Goal: Check status: Check status

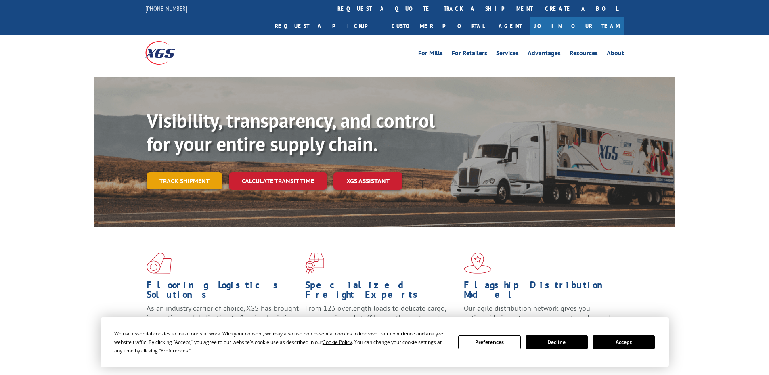
click at [189, 172] on link "Track shipment" at bounding box center [185, 180] width 76 height 17
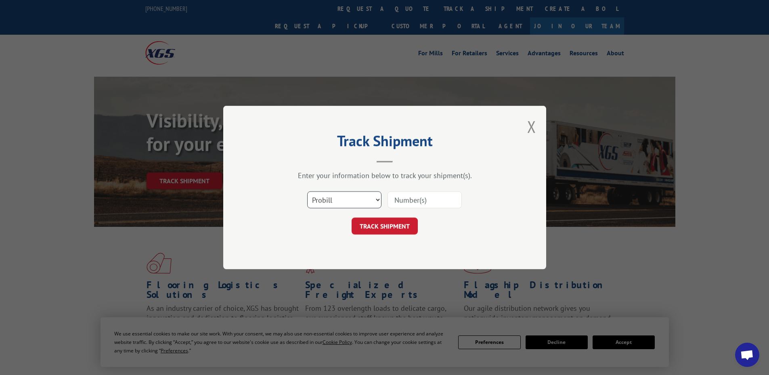
click at [322, 199] on select "Select category... Probill BOL PO" at bounding box center [344, 199] width 74 height 17
select select "po"
click at [307, 191] on select "Select category... Probill BOL PO" at bounding box center [344, 199] width 74 height 17
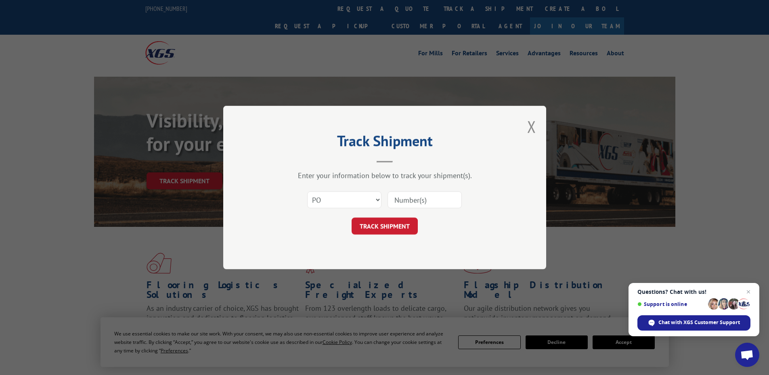
click at [396, 205] on input at bounding box center [425, 199] width 74 height 17
paste input "05541707"
type input "05541707"
click at [380, 222] on button "TRACK SHIPMENT" at bounding box center [385, 226] width 66 height 17
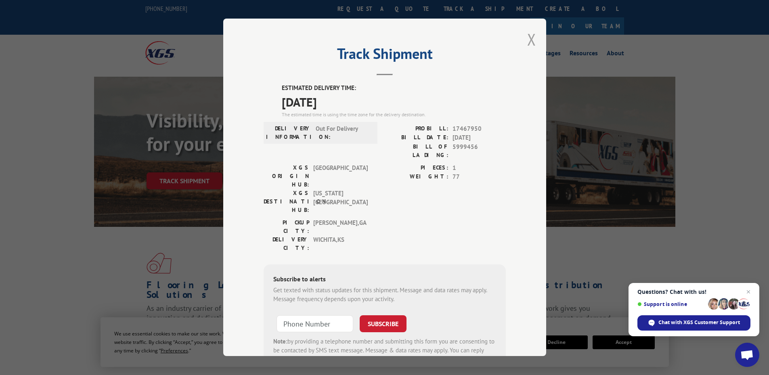
drag, startPoint x: 533, startPoint y: 34, endPoint x: 529, endPoint y: 40, distance: 6.4
click at [533, 35] on div "Track Shipment ESTIMATED DELIVERY TIME: [DATE] The estimated time is using the …" at bounding box center [384, 187] width 323 height 337
click at [528, 37] on button "Close modal" at bounding box center [531, 39] width 9 height 21
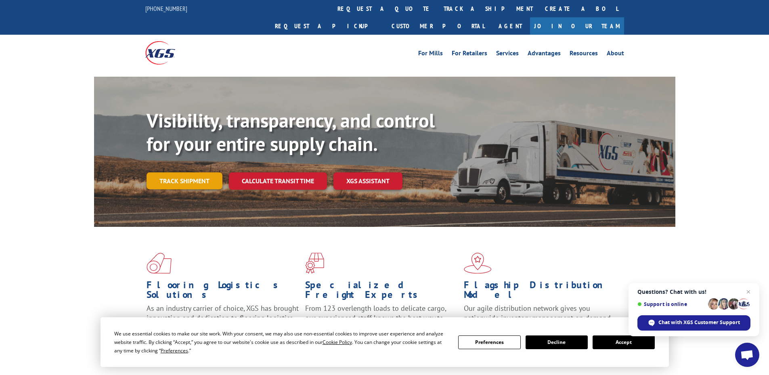
click at [195, 172] on link "Track shipment" at bounding box center [185, 180] width 76 height 17
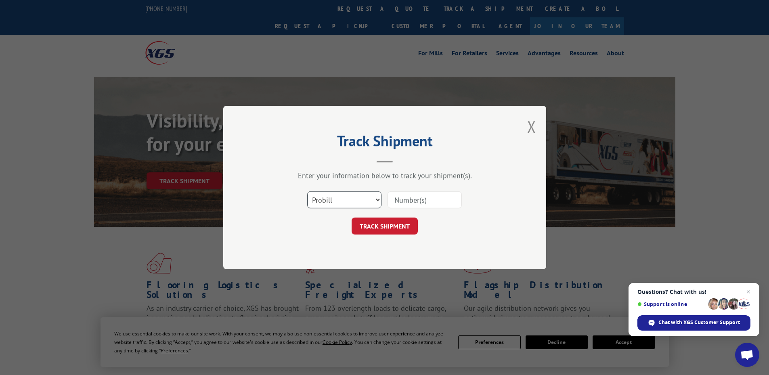
click at [336, 200] on select "Select category... Probill BOL PO" at bounding box center [344, 199] width 74 height 17
select select "po"
click at [307, 191] on select "Select category... Probill BOL PO" at bounding box center [344, 199] width 74 height 17
click at [391, 205] on input at bounding box center [425, 199] width 74 height 17
paste input "05541725"
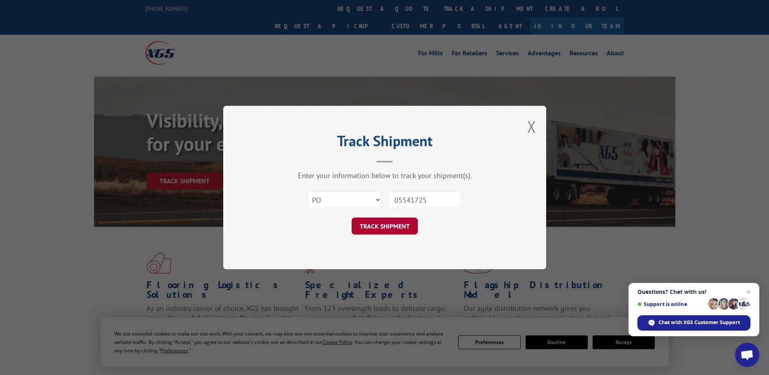
type input "05541725"
click at [390, 220] on button "TRACK SHIPMENT" at bounding box center [385, 226] width 66 height 17
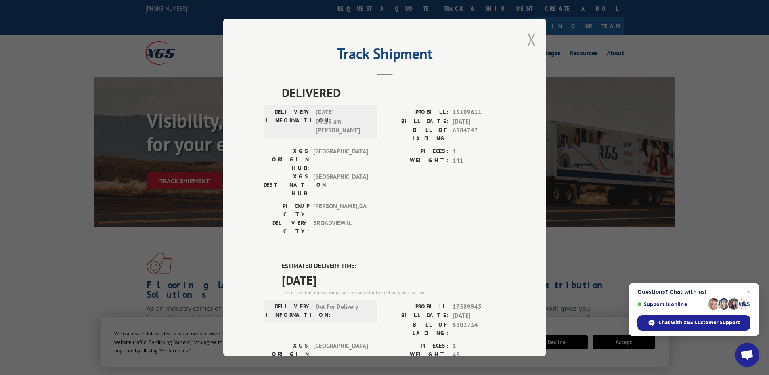
click at [527, 41] on button "Close modal" at bounding box center [531, 39] width 9 height 21
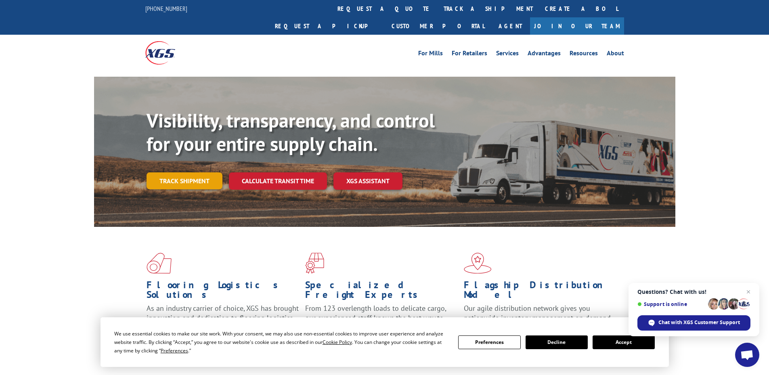
click at [191, 172] on link "Track shipment" at bounding box center [185, 180] width 76 height 17
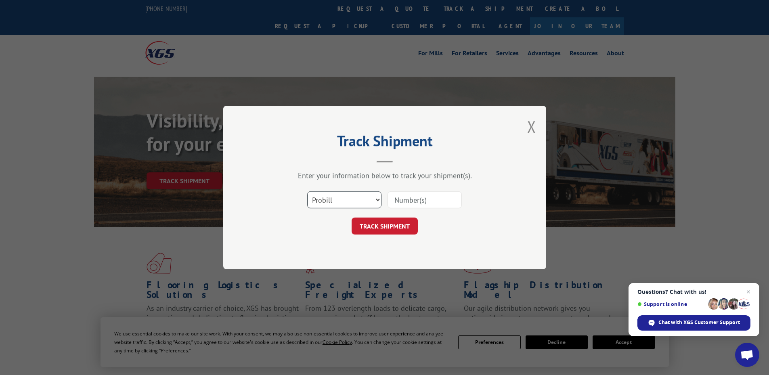
click at [326, 197] on select "Select category... Probill BOL PO" at bounding box center [344, 199] width 74 height 17
select select "po"
click at [307, 191] on select "Select category... Probill BOL PO" at bounding box center [344, 199] width 74 height 17
click at [396, 200] on input at bounding box center [425, 199] width 74 height 17
paste input "05541724"
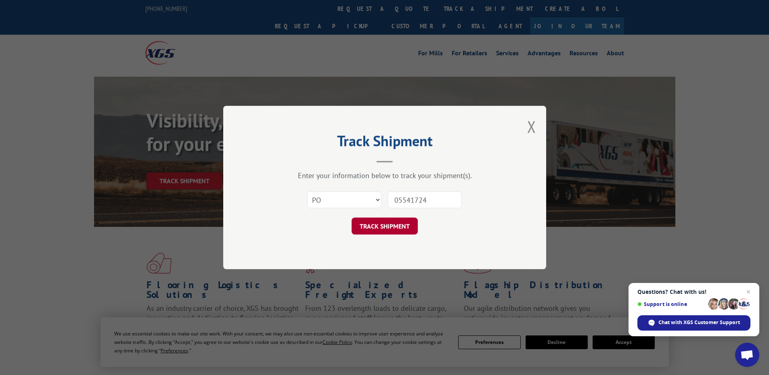
type input "05541724"
click at [386, 231] on button "TRACK SHIPMENT" at bounding box center [385, 226] width 66 height 17
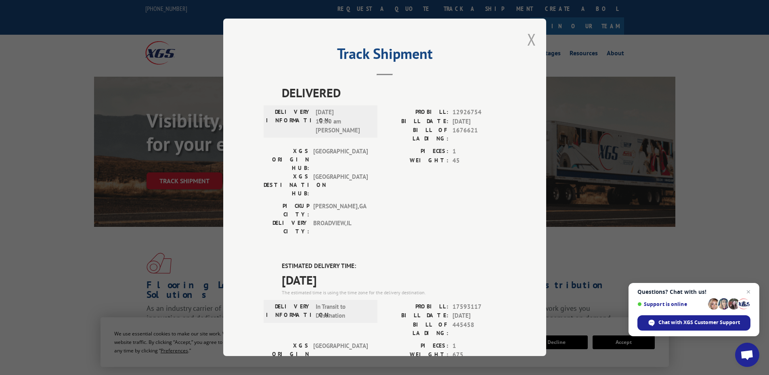
click at [531, 40] on button "Close modal" at bounding box center [531, 39] width 9 height 21
